Goal: Transaction & Acquisition: Purchase product/service

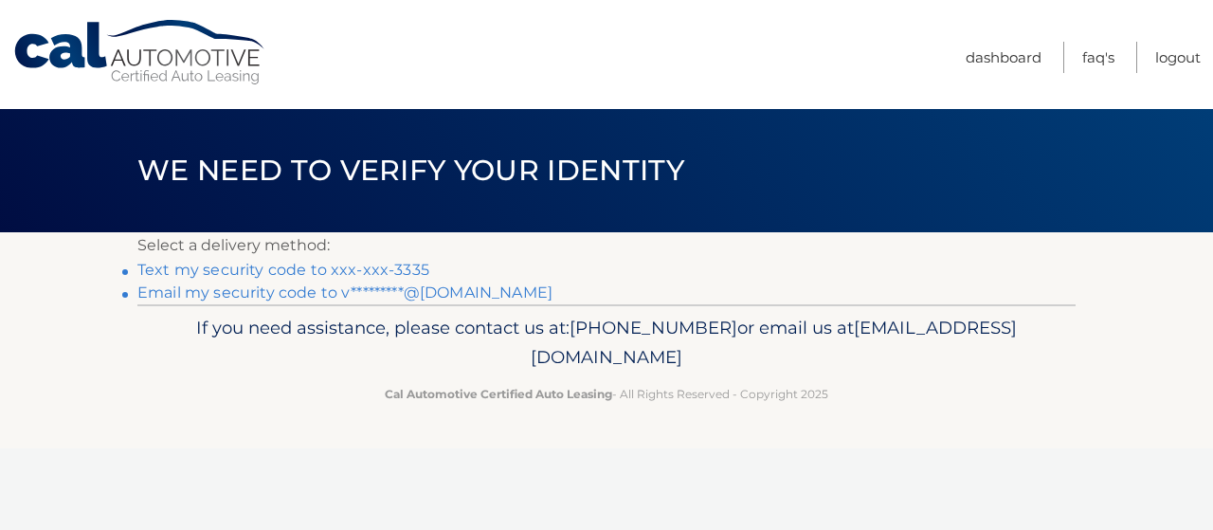
click at [392, 270] on link "Text my security code to xxx-xxx-3335" at bounding box center [283, 270] width 292 height 18
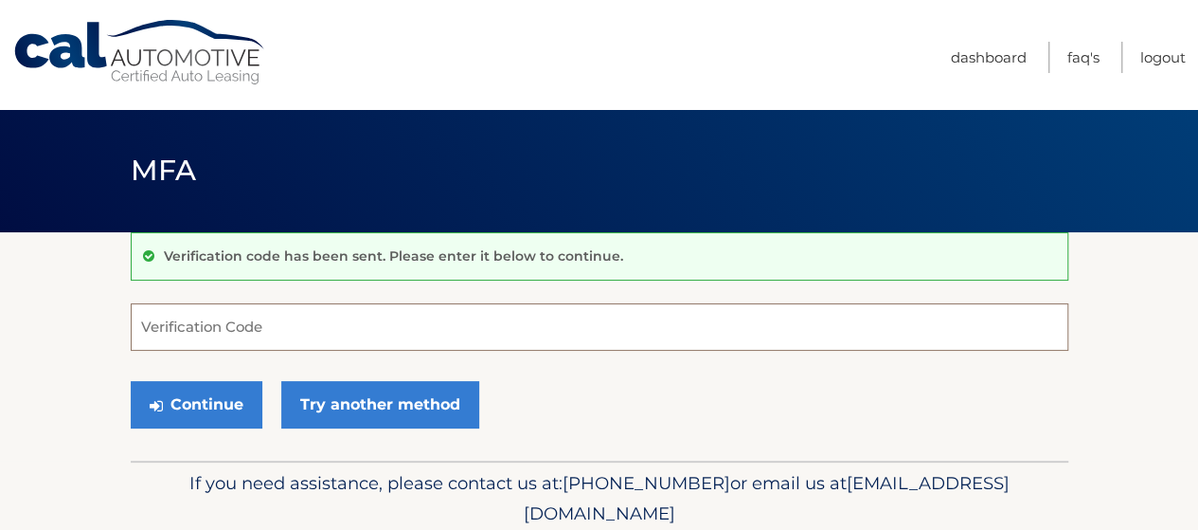
click at [214, 327] on input "Verification Code" at bounding box center [600, 326] width 938 height 47
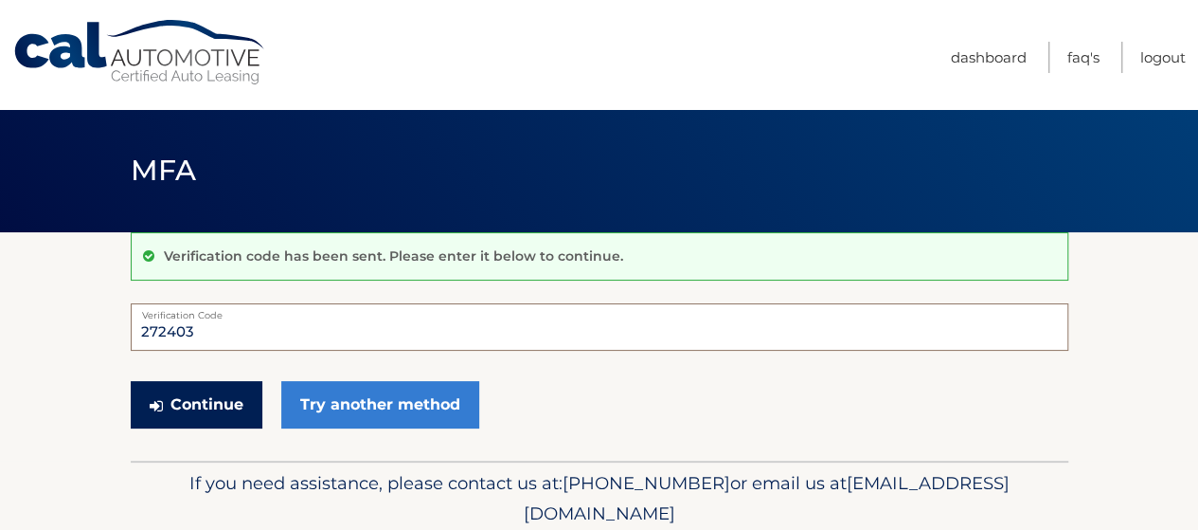
type input "272403"
click at [207, 394] on button "Continue" at bounding box center [197, 404] width 132 height 47
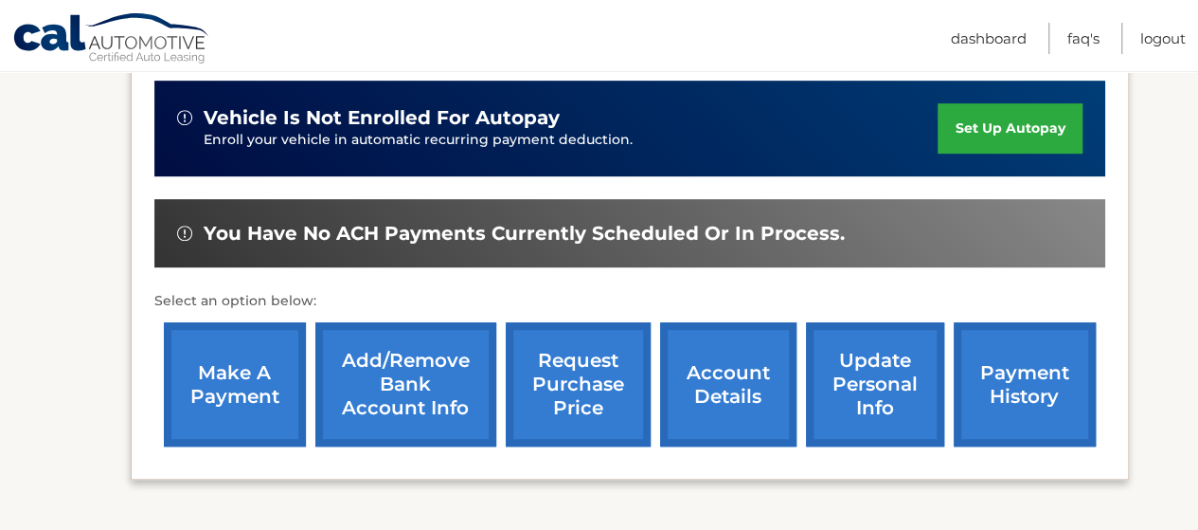
scroll to position [513, 0]
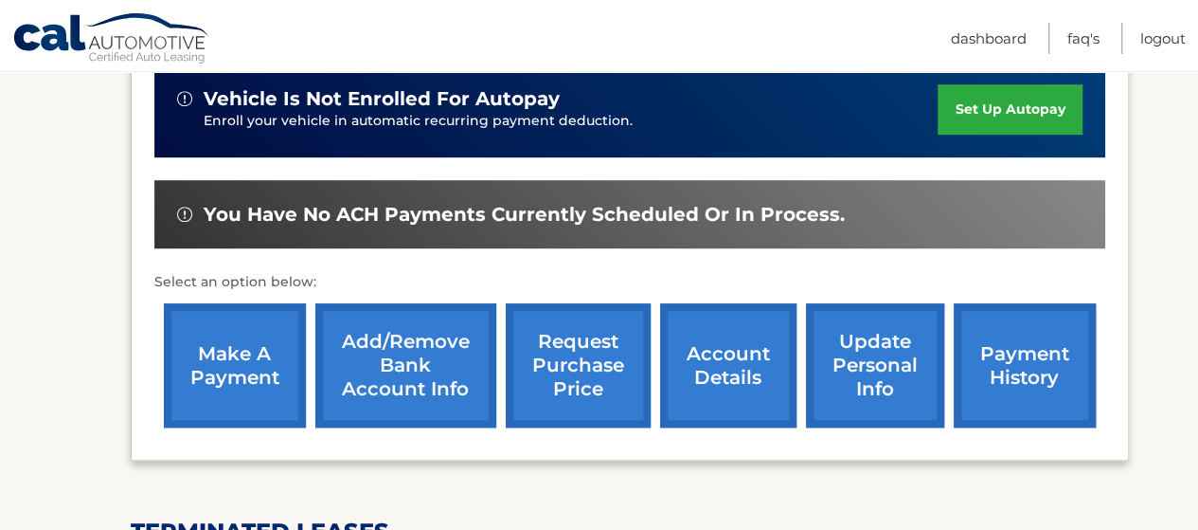
click at [198, 371] on link "make a payment" at bounding box center [235, 365] width 142 height 124
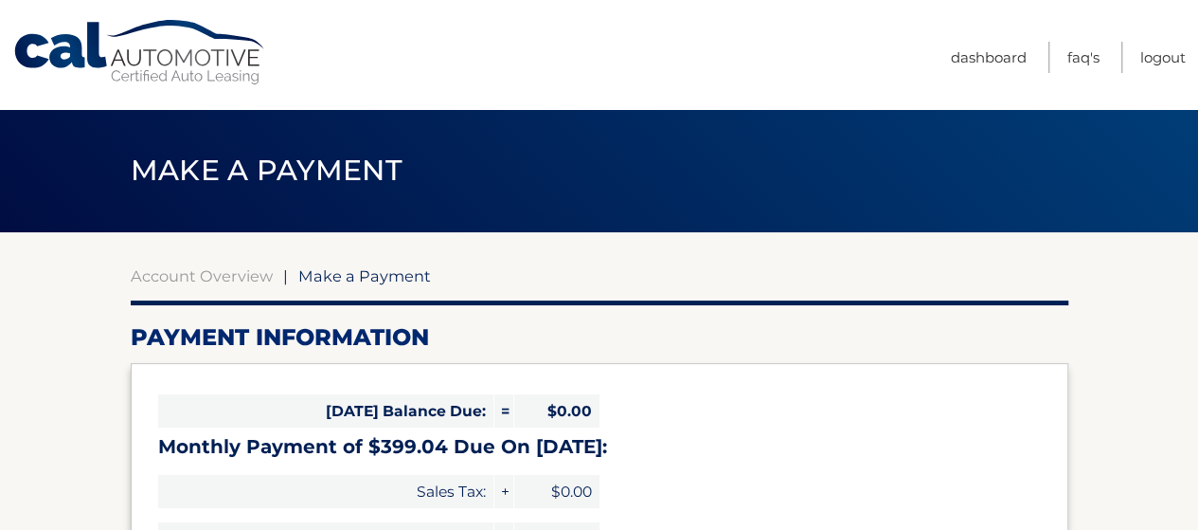
select select "NjZlZjdjMTgtNDg5Ny00NjYzLWIyYTQtNzdjNGUzZmU5MjBk"
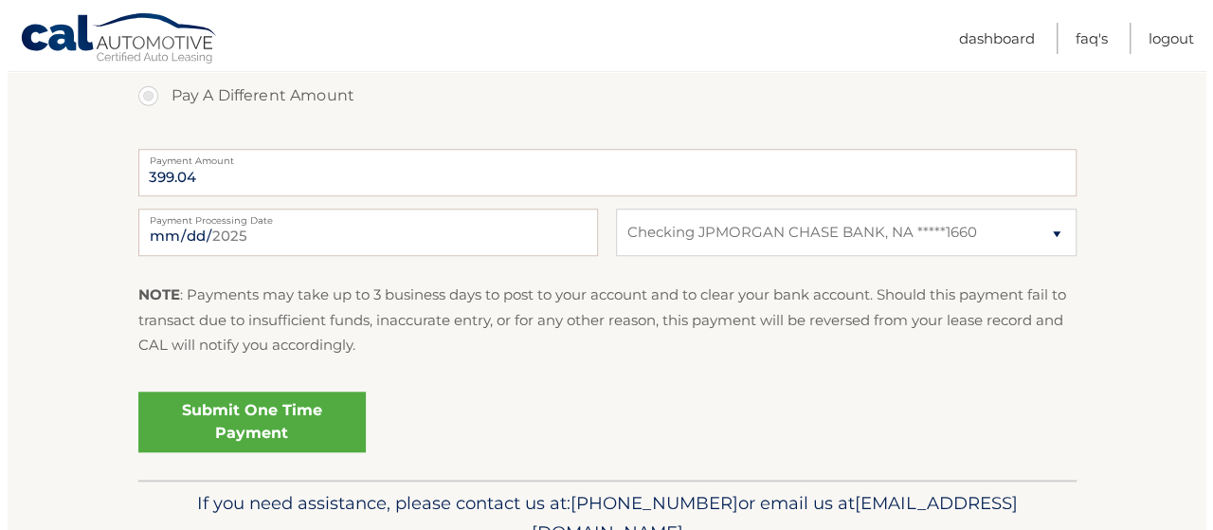
scroll to position [734, 0]
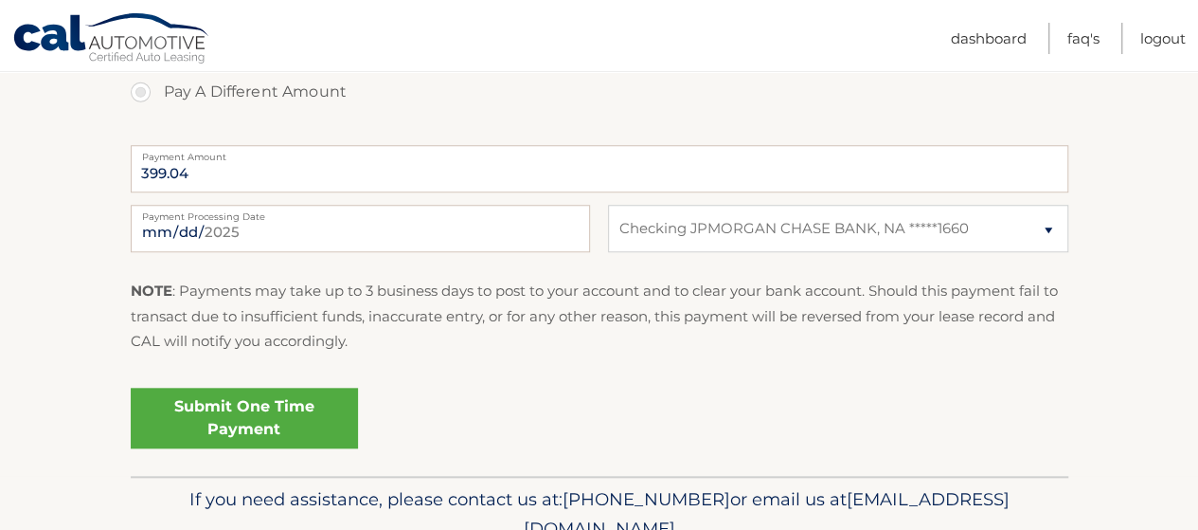
click at [307, 417] on link "Submit One Time Payment" at bounding box center [244, 417] width 227 height 61
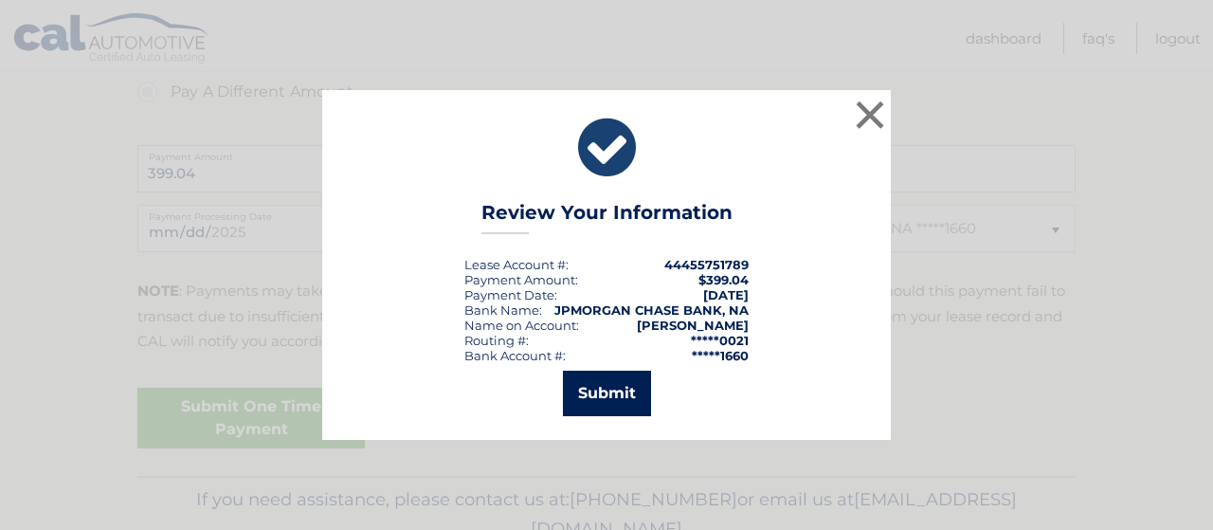
click at [591, 403] on button "Submit" at bounding box center [607, 392] width 88 height 45
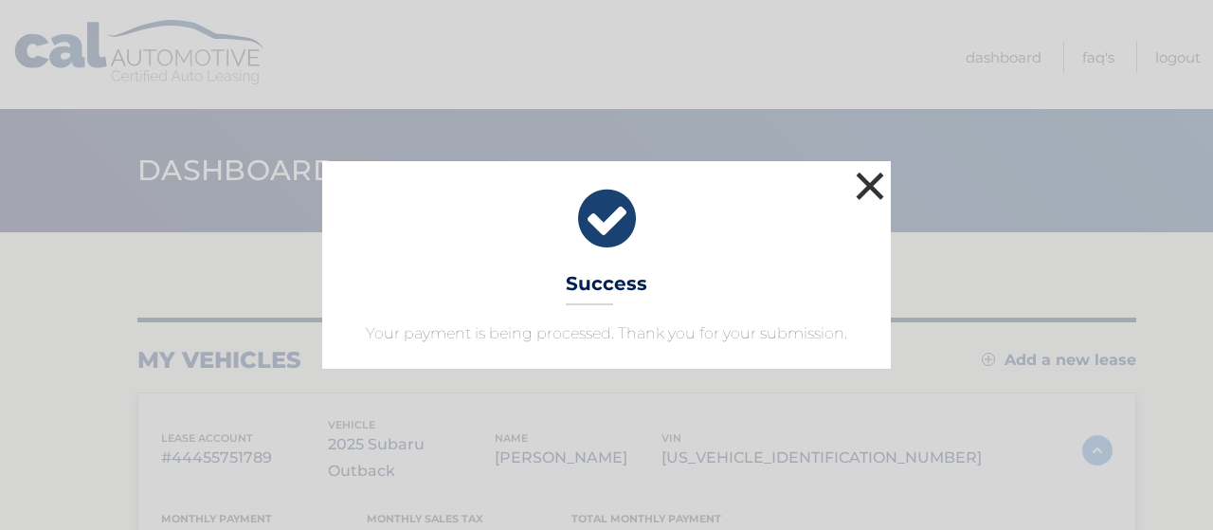
click at [867, 184] on button "×" at bounding box center [870, 186] width 38 height 38
